Goal: Download file/media

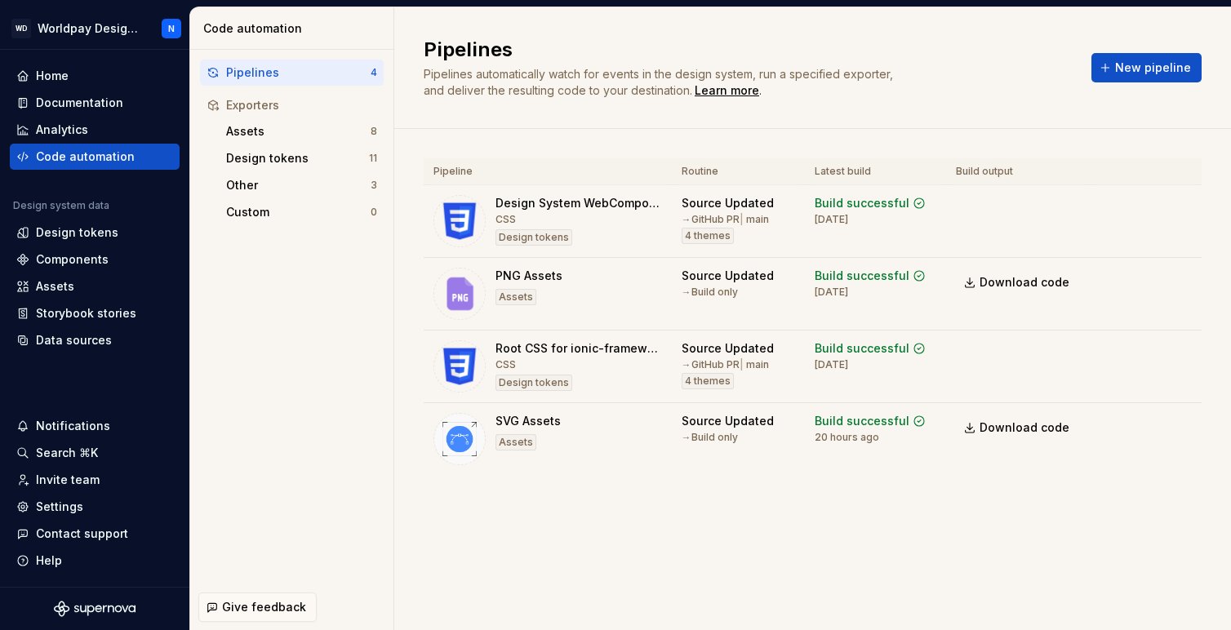
scroll to position [1074, 0]
click at [283, 133] on div "Assets" at bounding box center [298, 131] width 145 height 16
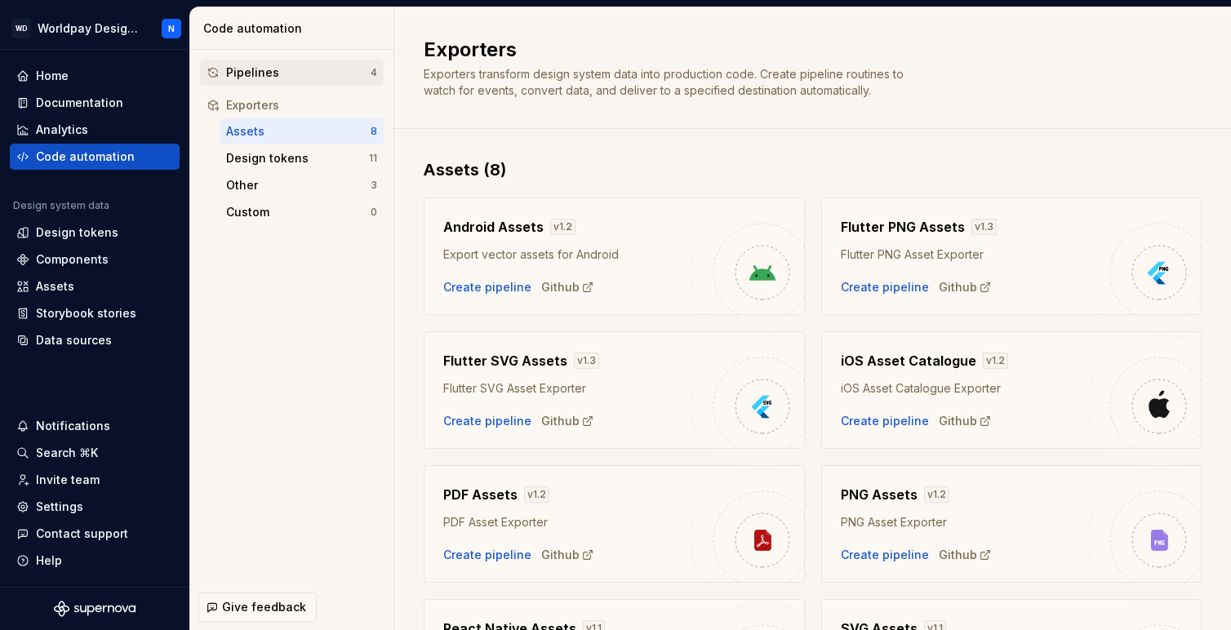
click at [283, 65] on div "Pipelines" at bounding box center [298, 73] width 145 height 16
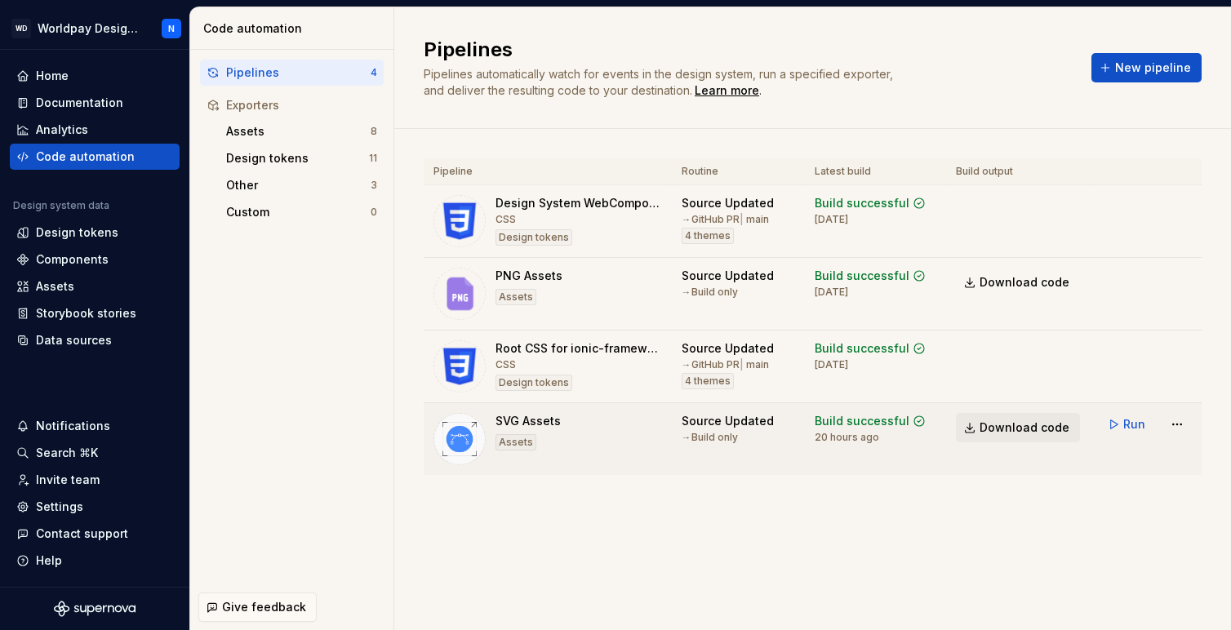
click at [1038, 429] on span "Download code" at bounding box center [1025, 428] width 90 height 16
click at [74, 342] on div "Data sources" at bounding box center [74, 340] width 76 height 16
